Goal: Transaction & Acquisition: Purchase product/service

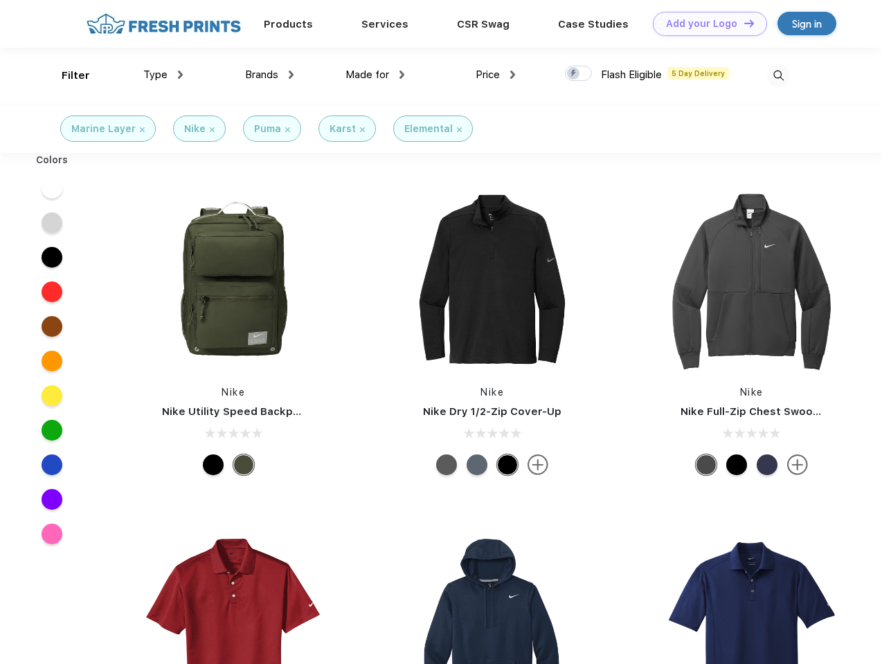
click at [704, 24] on link "Add your Logo Design Tool" at bounding box center [710, 24] width 114 height 24
click at [0, 0] on div "Design Tool" at bounding box center [0, 0] width 0 height 0
click at [742, 23] on link "Add your Logo Design Tool" at bounding box center [710, 24] width 114 height 24
click at [66, 75] on div "Filter" at bounding box center [76, 76] width 28 height 16
click at [163, 75] on span "Type" at bounding box center [155, 75] width 24 height 12
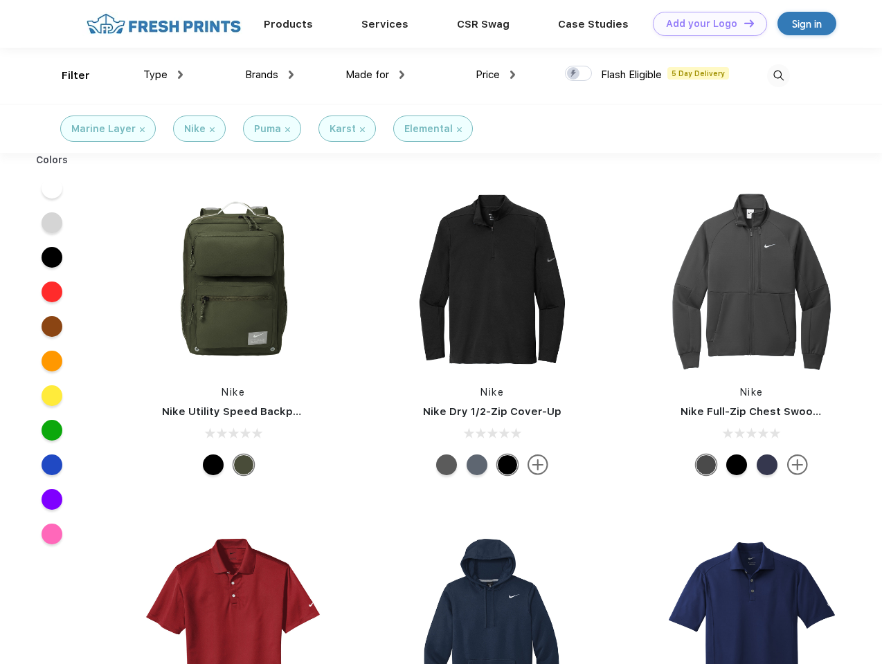
click at [269, 75] on span "Brands" at bounding box center [261, 75] width 33 height 12
click at [375, 75] on span "Made for" at bounding box center [367, 75] width 44 height 12
click at [495, 75] on span "Price" at bounding box center [487, 75] width 24 height 12
click at [578, 74] on div at bounding box center [578, 73] width 27 height 15
click at [574, 74] on input "checkbox" at bounding box center [569, 69] width 9 height 9
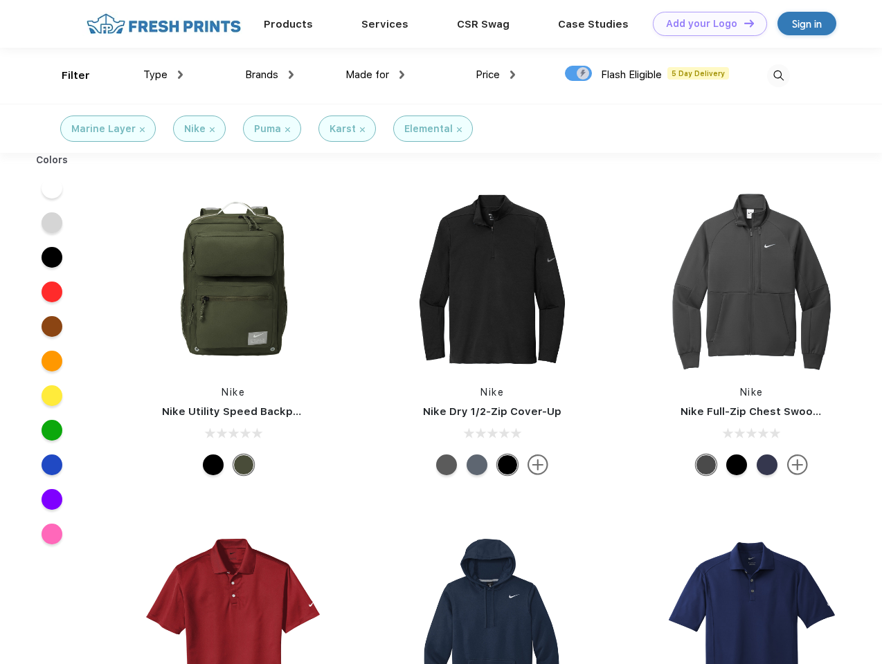
click at [778, 75] on img at bounding box center [778, 75] width 23 height 23
